Goal: Find specific page/section: Find specific page/section

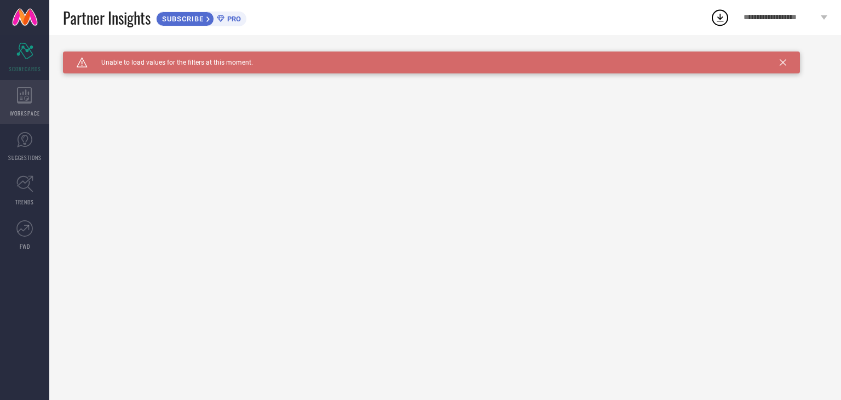
click at [18, 106] on div "WORKSPACE" at bounding box center [24, 102] width 49 height 44
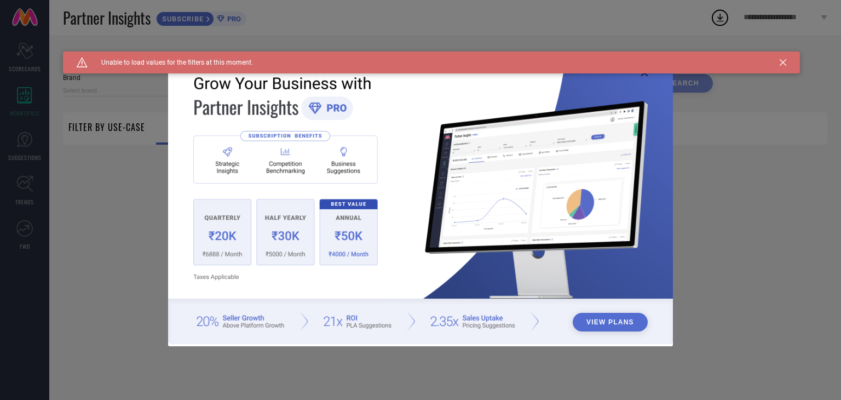
type input "1 STOP FASHION"
type input "All"
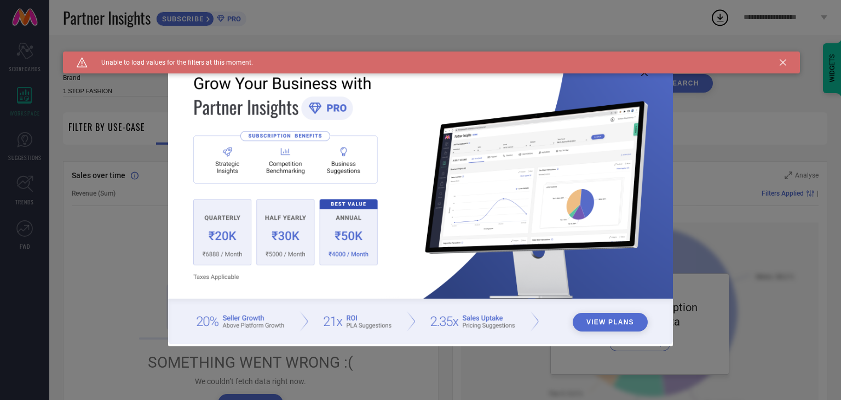
click at [785, 60] on icon at bounding box center [782, 62] width 7 height 7
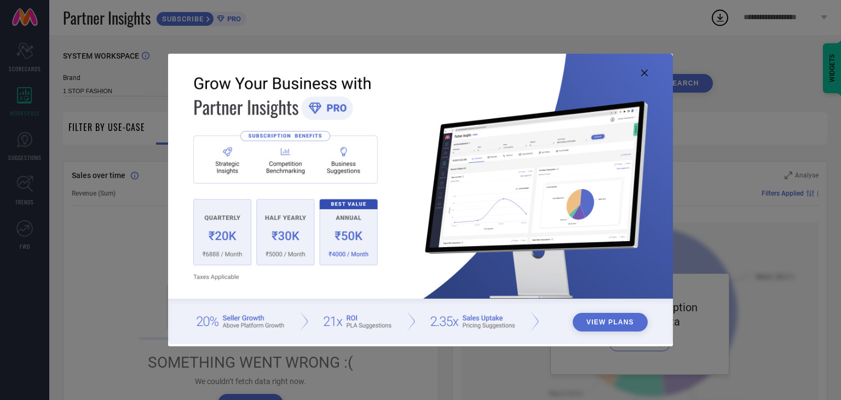
click at [644, 72] on icon at bounding box center [644, 73] width 7 height 7
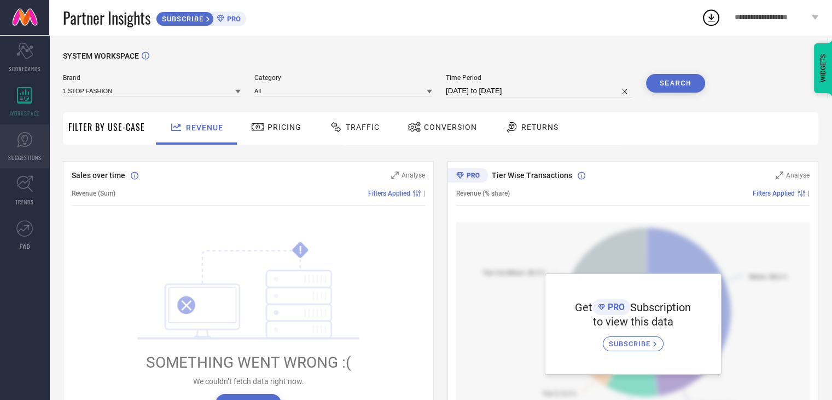
click at [32, 138] on icon at bounding box center [24, 139] width 15 height 15
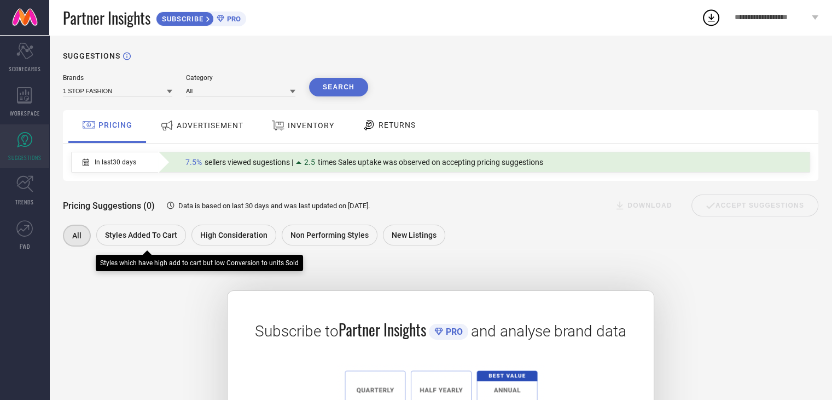
click at [123, 236] on span "Styles Added To Cart" at bounding box center [141, 234] width 72 height 9
click at [123, 236] on span "Styles Added To Cart" at bounding box center [141, 235] width 72 height 9
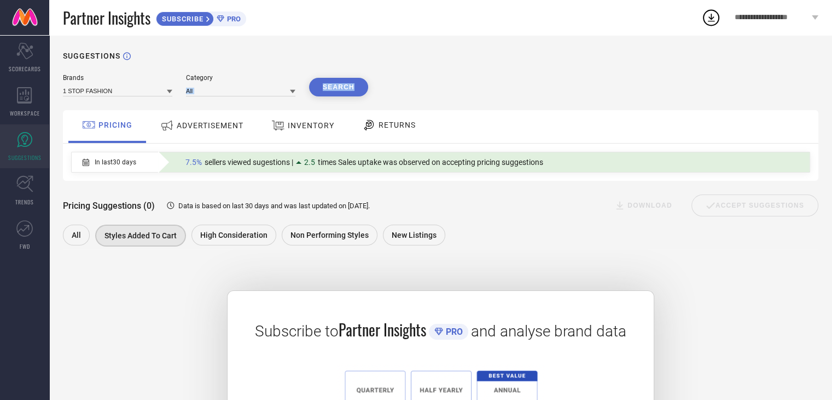
drag, startPoint x: 175, startPoint y: 103, endPoint x: 192, endPoint y: 95, distance: 18.1
click at [192, 95] on div "Brands 1 STOP FASHION Category All Search PRICING ADVERTISEMENT INVENTORY RETUR…" at bounding box center [441, 297] width 756 height 447
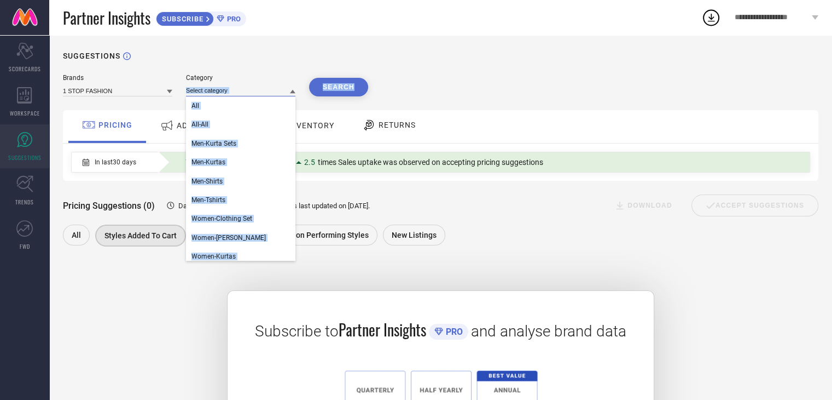
click at [192, 95] on input at bounding box center [240, 90] width 109 height 11
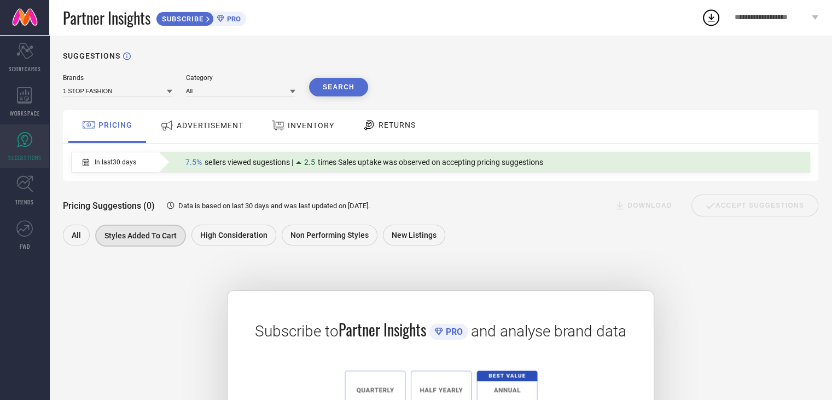
click at [294, 92] on icon at bounding box center [292, 91] width 5 height 5
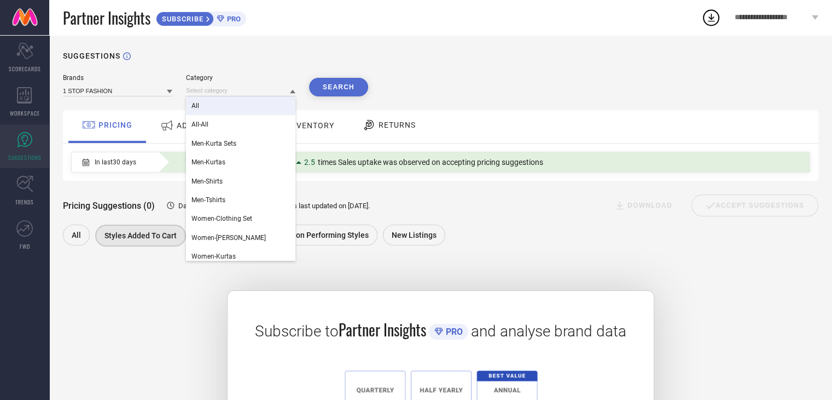
click at [267, 105] on div "All" at bounding box center [240, 105] width 109 height 19
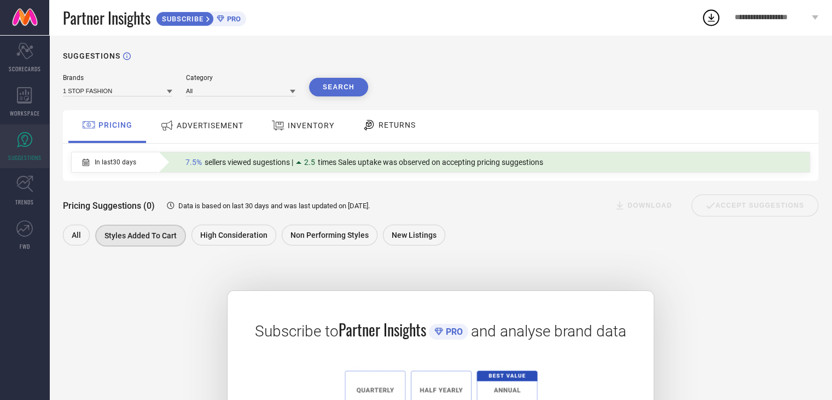
click at [335, 92] on button "Search" at bounding box center [338, 87] width 59 height 19
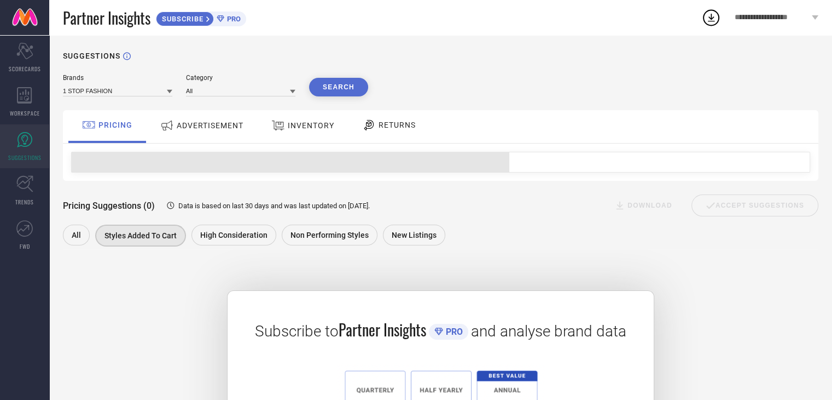
click at [230, 120] on div "ADVERTISEMENT" at bounding box center [202, 125] width 89 height 20
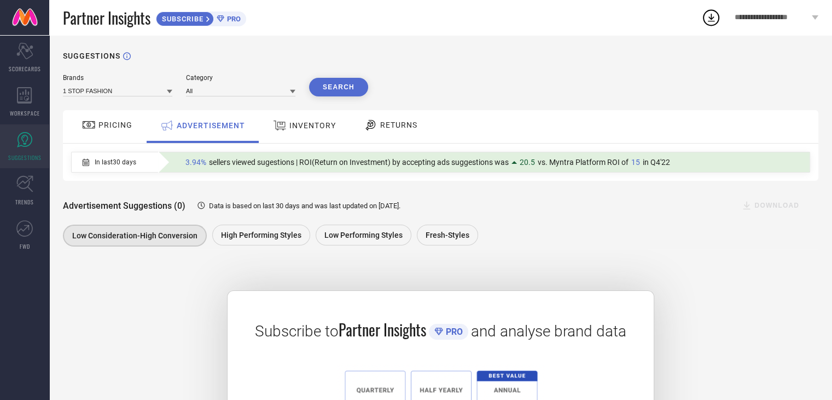
click at [299, 130] on span "INVENTORY" at bounding box center [313, 125] width 47 height 9
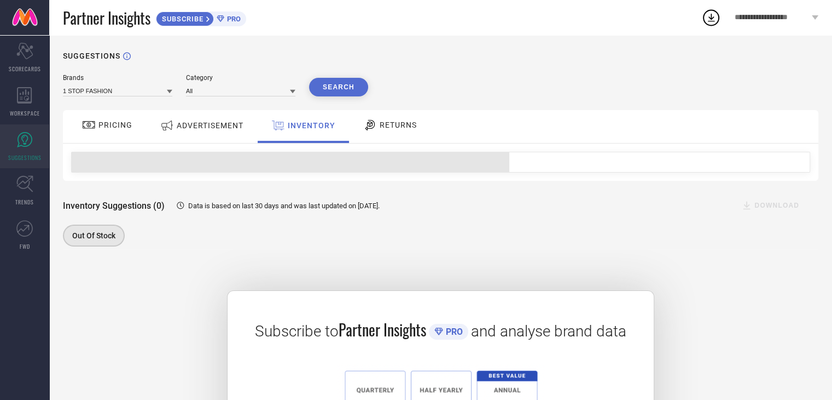
click at [390, 129] on span "RETURNS" at bounding box center [398, 124] width 37 height 9
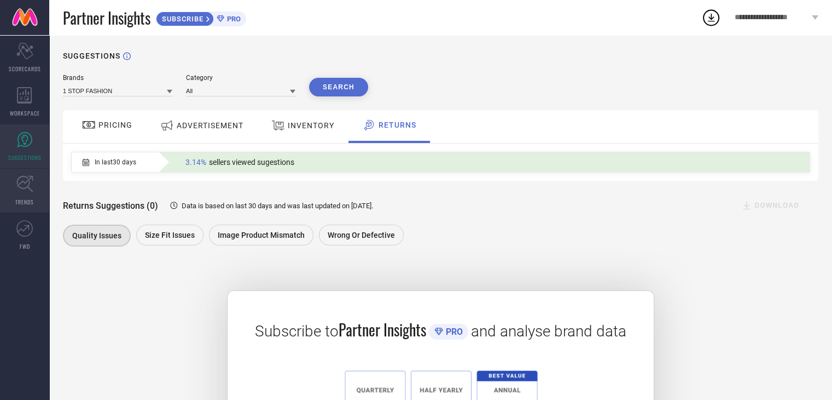
click at [42, 187] on link "TRENDS" at bounding box center [24, 191] width 49 height 44
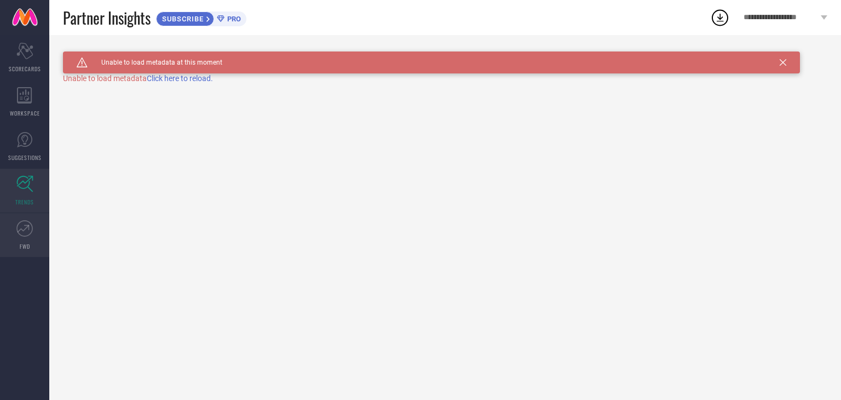
click at [30, 240] on link "FWD" at bounding box center [24, 235] width 49 height 44
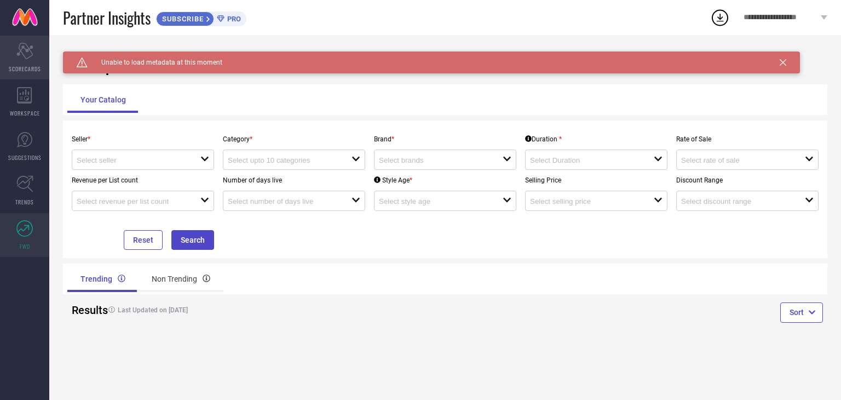
click at [43, 44] on div "Scorecard SCORECARDS" at bounding box center [24, 58] width 49 height 44
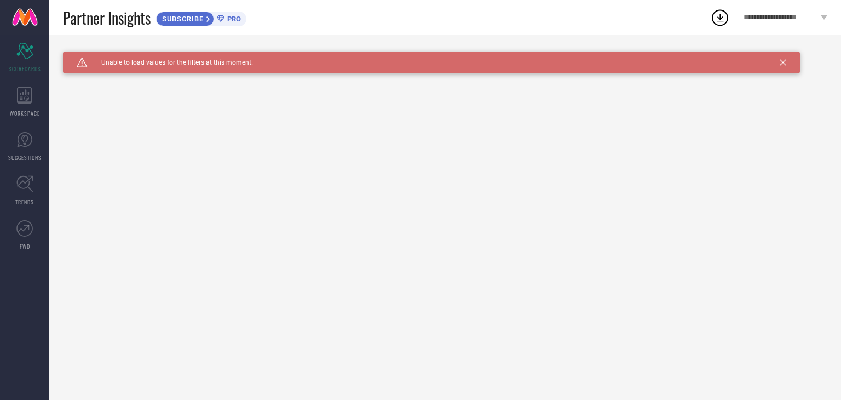
click at [783, 62] on icon at bounding box center [782, 62] width 7 height 7
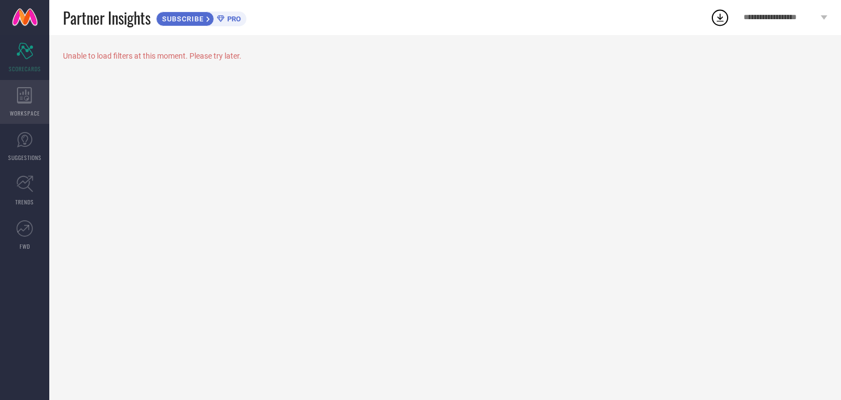
click at [31, 92] on icon at bounding box center [24, 95] width 15 height 16
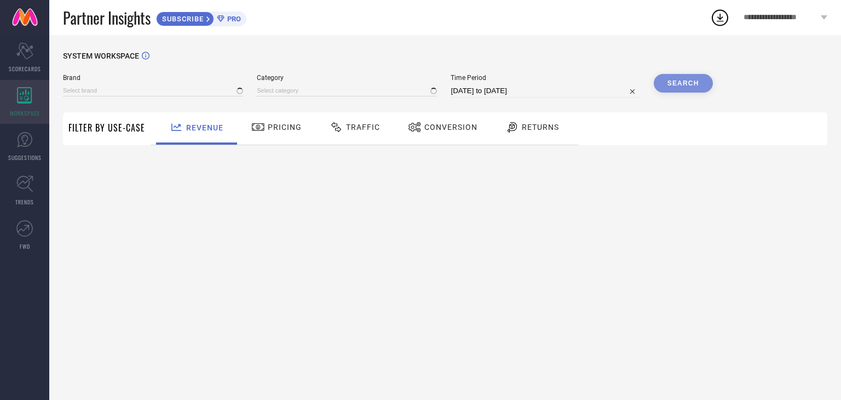
type input "1 STOP FASHION"
type input "All"
